Goal: Transaction & Acquisition: Purchase product/service

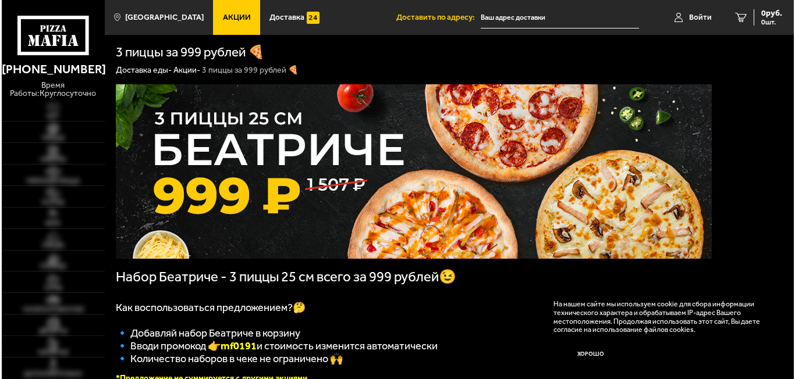
scroll to position [58, 0]
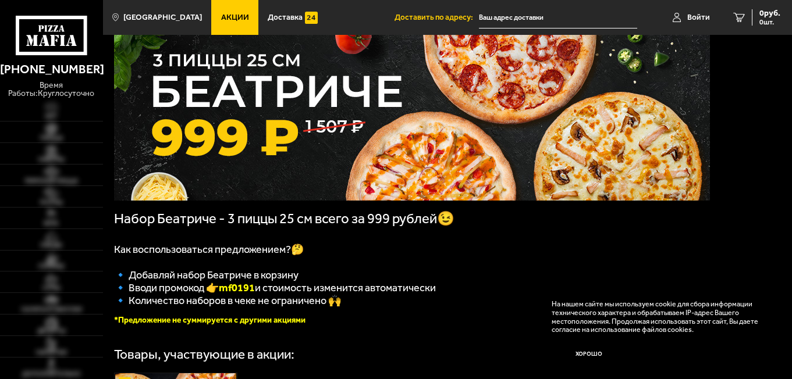
click at [569, 12] on input "text" at bounding box center [558, 18] width 158 height 22
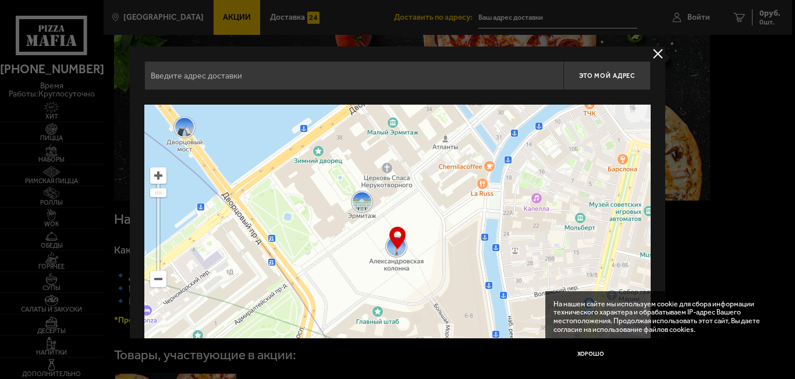
paste input "[STREET_ADDRESS]"
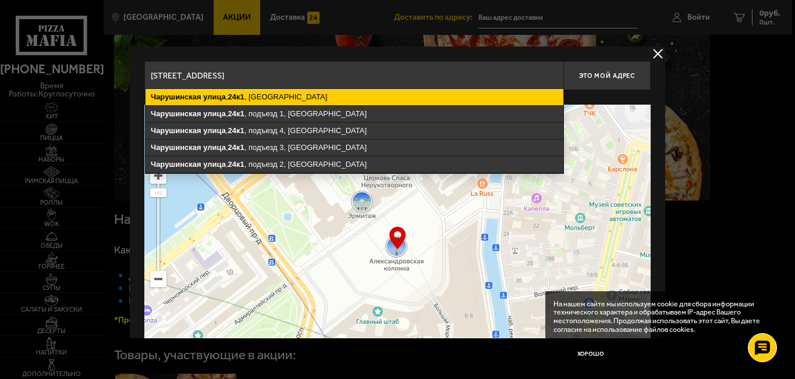
click at [298, 91] on ymaps "[STREET_ADDRESS]" at bounding box center [355, 97] width 418 height 16
type input "[STREET_ADDRESS]"
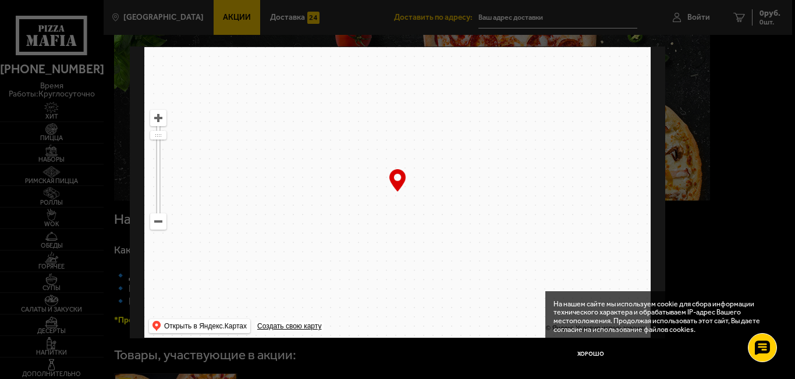
scroll to position [72, 0]
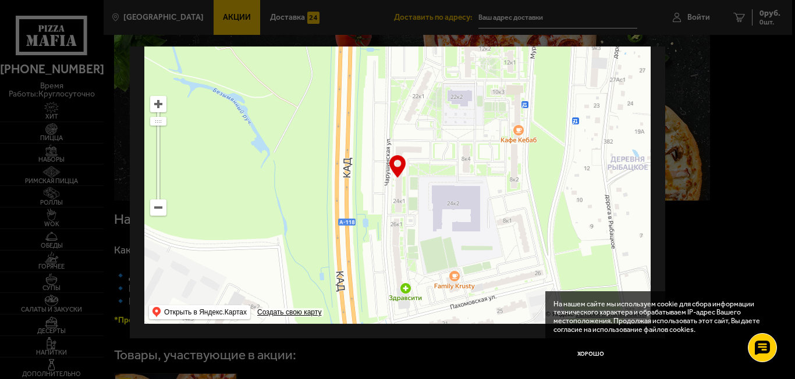
click at [398, 191] on ymaps at bounding box center [397, 178] width 506 height 291
click at [393, 158] on div "… © Яндекс Условия использования Открыть в Яндекс.Картах Создать свою карту" at bounding box center [397, 178] width 506 height 291
click at [588, 360] on button "Хорошо" at bounding box center [591, 354] width 75 height 25
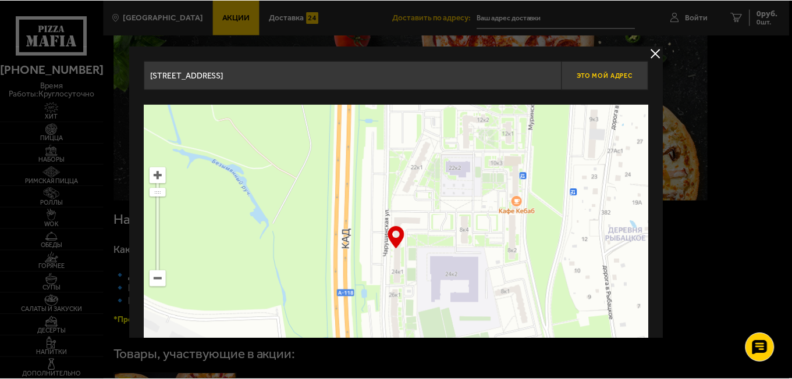
scroll to position [0, 0]
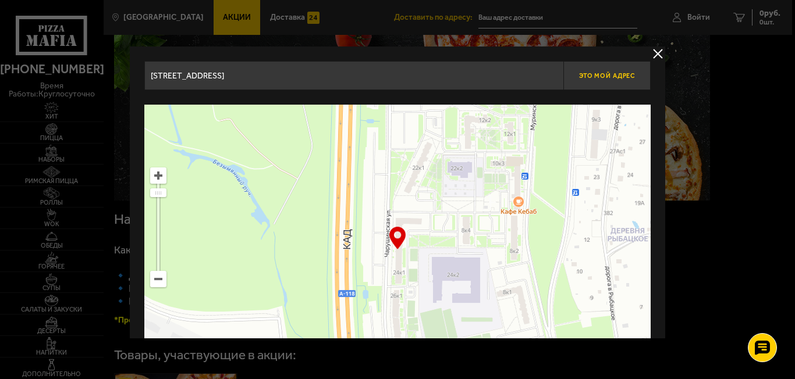
click at [610, 79] on span "Это мой адрес" at bounding box center [607, 76] width 56 height 8
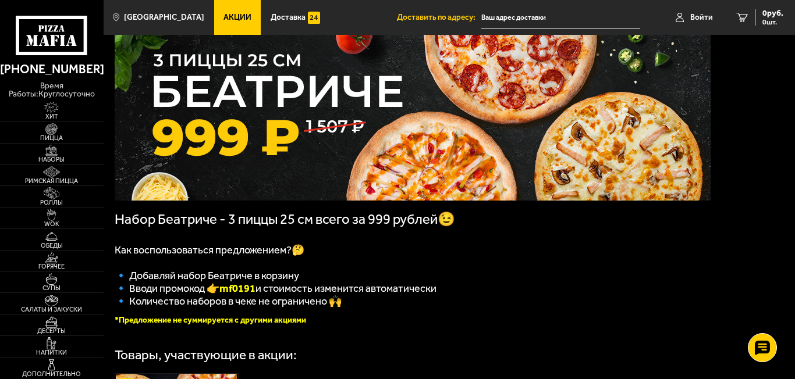
type input "[STREET_ADDRESS]"
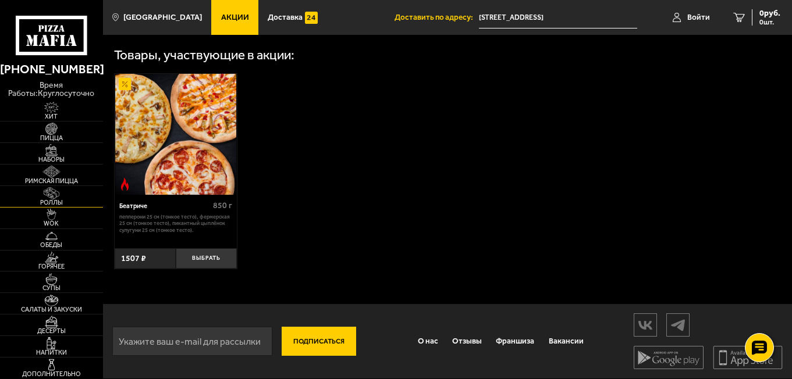
scroll to position [367, 0]
click at [50, 307] on span "Салаты и закуски" at bounding box center [51, 310] width 103 height 6
